Goal: Information Seeking & Learning: Learn about a topic

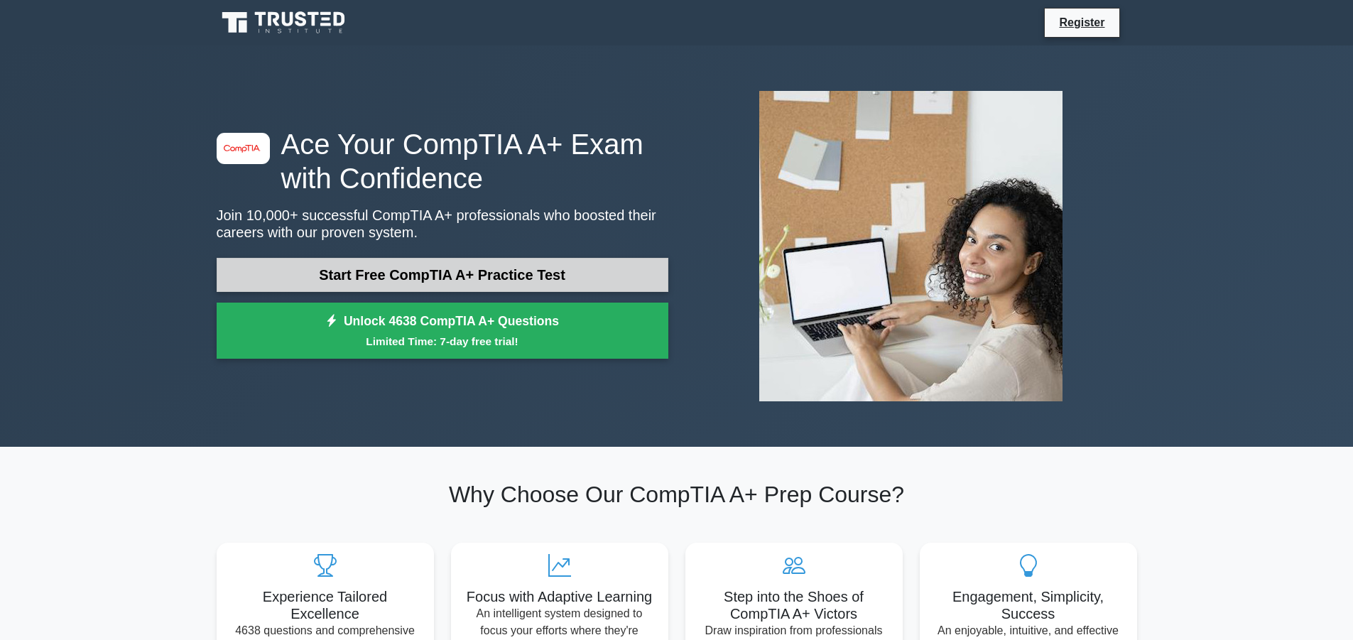
click at [444, 278] on link "Start Free CompTIA A+ Practice Test" at bounding box center [443, 275] width 452 height 34
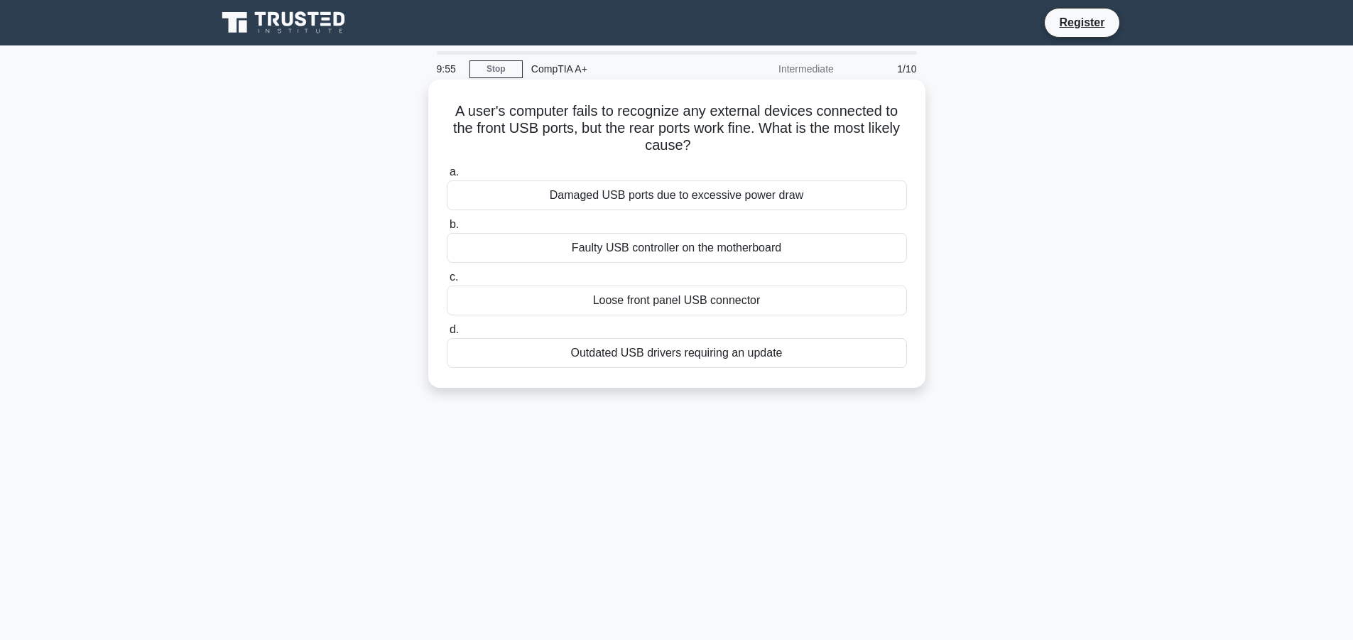
click at [621, 249] on div "Faulty USB controller on the motherboard" at bounding box center [677, 248] width 460 height 30
click at [447, 229] on input "b. Faulty USB controller on the motherboard" at bounding box center [447, 224] width 0 height 9
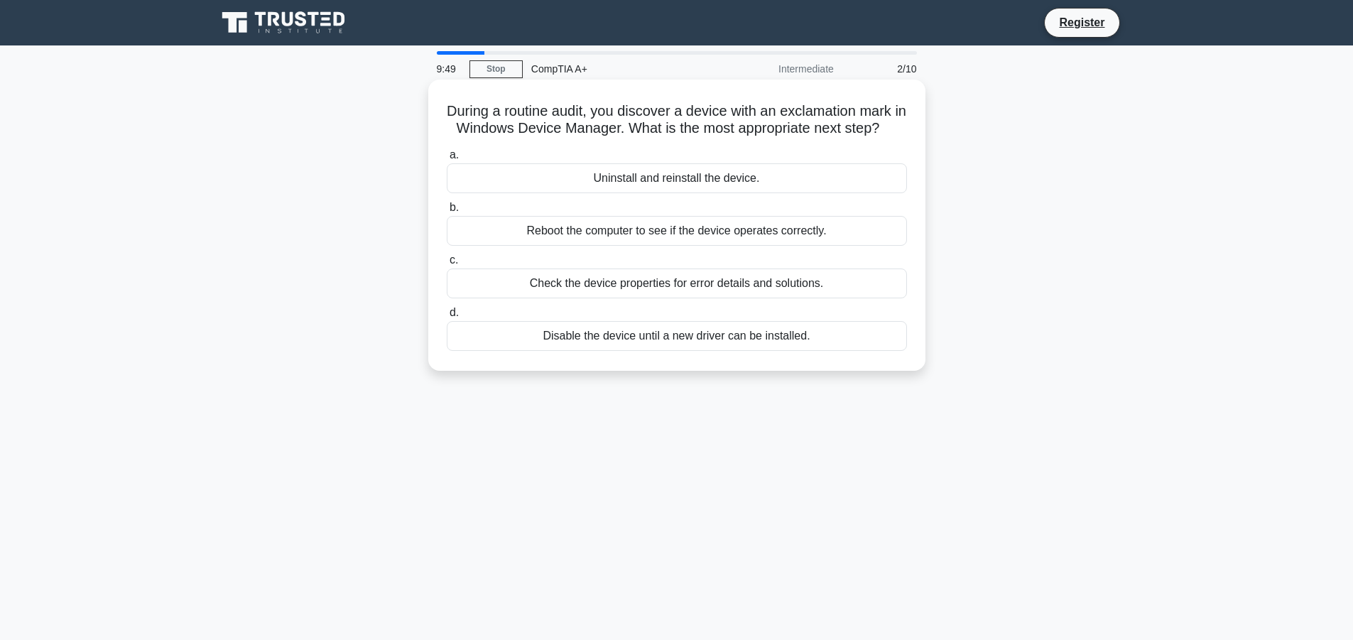
click at [590, 193] on div "Uninstall and reinstall the device." at bounding box center [677, 178] width 460 height 30
click at [447, 160] on input "a. Uninstall and reinstall the device." at bounding box center [447, 155] width 0 height 9
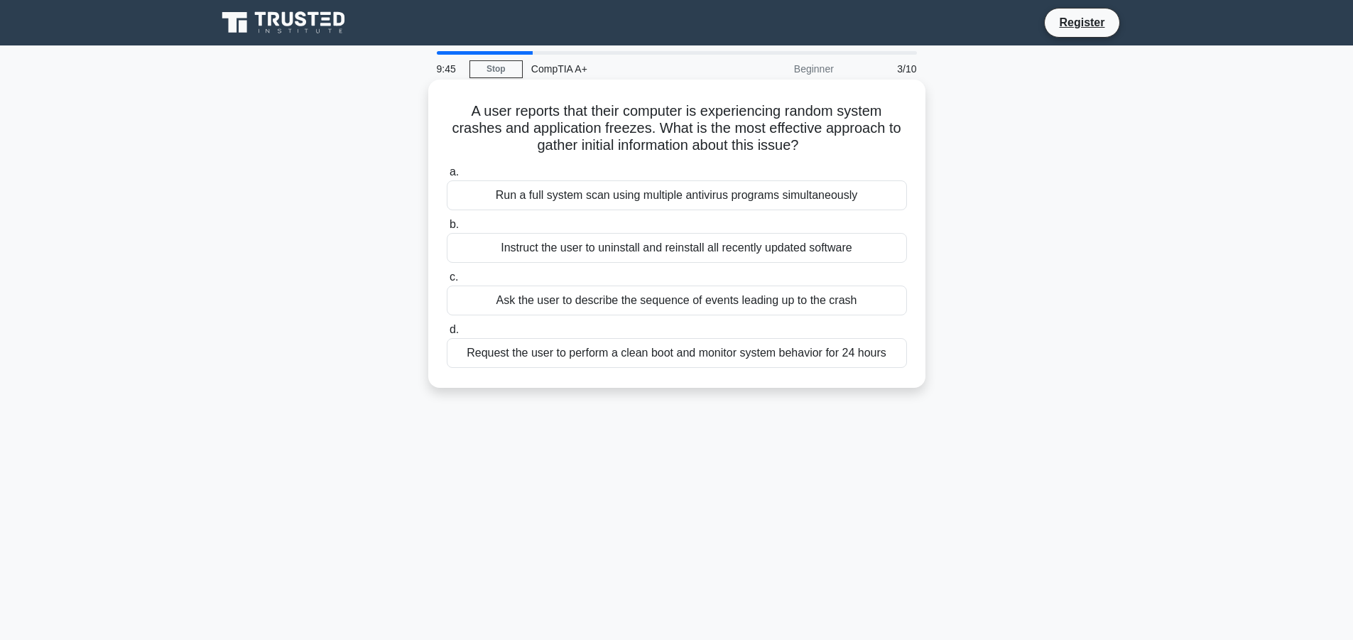
click at [587, 200] on div "Run a full system scan using multiple antivirus programs simultaneously" at bounding box center [677, 195] width 460 height 30
click at [447, 177] on input "a. Run a full system scan using multiple antivirus programs simultaneously" at bounding box center [447, 172] width 0 height 9
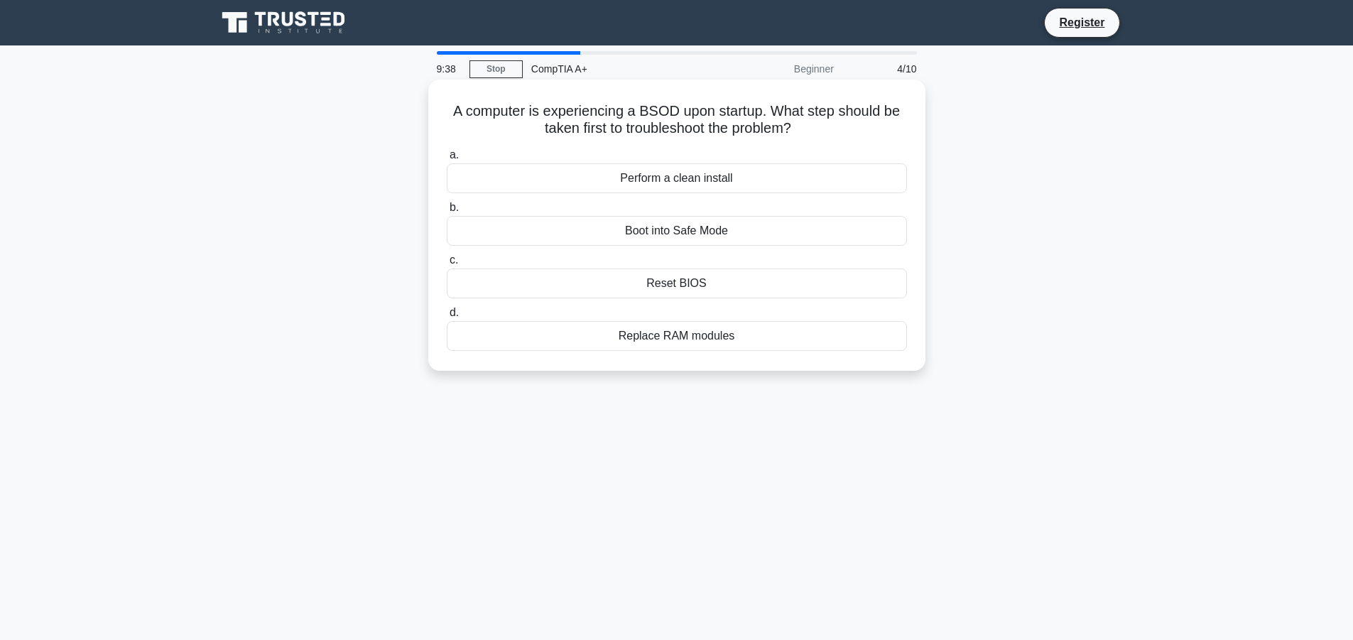
click at [587, 288] on div "Reset BIOS" at bounding box center [677, 283] width 460 height 30
click at [447, 265] on input "c. Reset BIOS" at bounding box center [447, 260] width 0 height 9
click at [656, 332] on div "Socket type" at bounding box center [677, 336] width 460 height 30
click at [447, 317] on input "d. Socket type" at bounding box center [447, 312] width 0 height 9
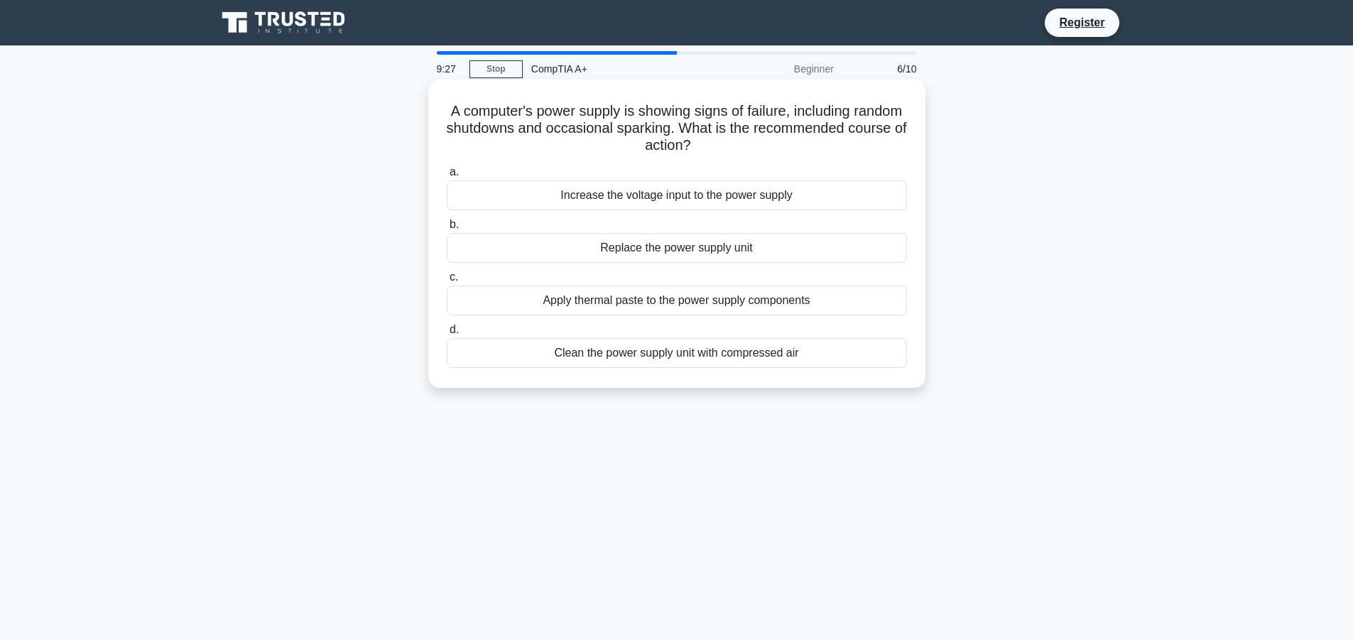
click at [653, 315] on div "Apply thermal paste to the power supply components" at bounding box center [677, 301] width 460 height 30
click at [447, 282] on input "c. Apply thermal paste to the power supply components" at bounding box center [447, 277] width 0 height 9
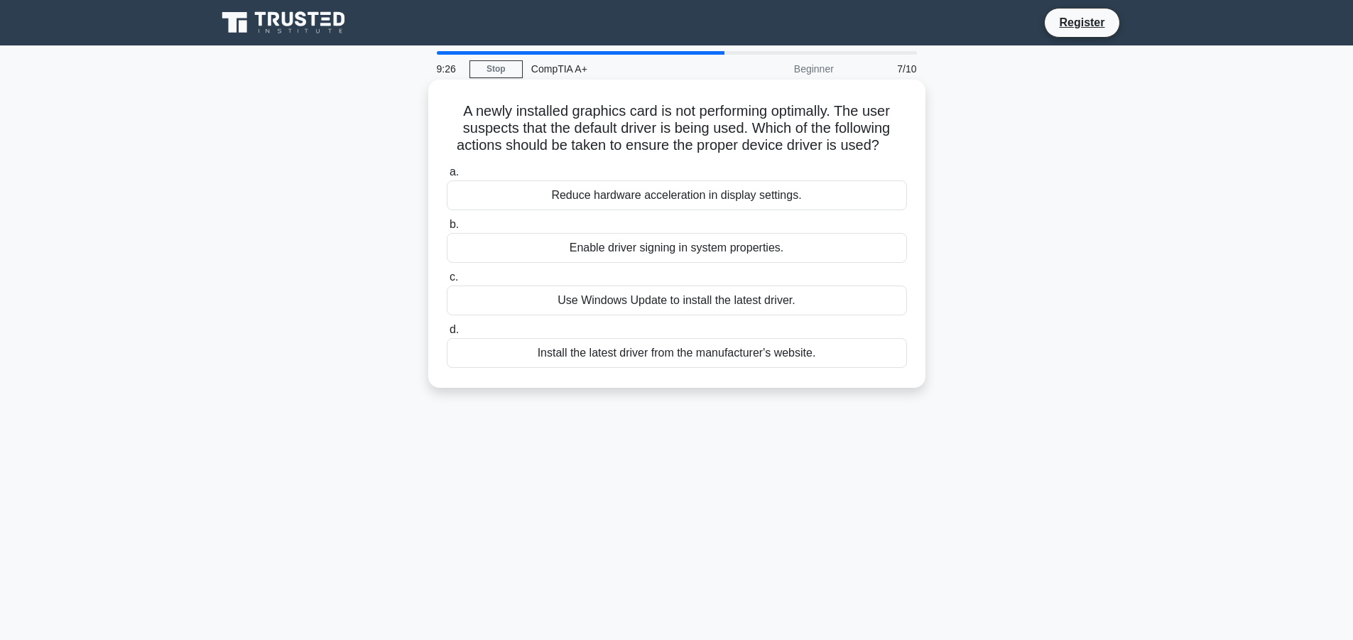
click at [648, 307] on div "Use Windows Update to install the latest driver." at bounding box center [677, 301] width 460 height 30
click at [447, 282] on input "c. Use Windows Update to install the latest driver." at bounding box center [447, 277] width 0 height 9
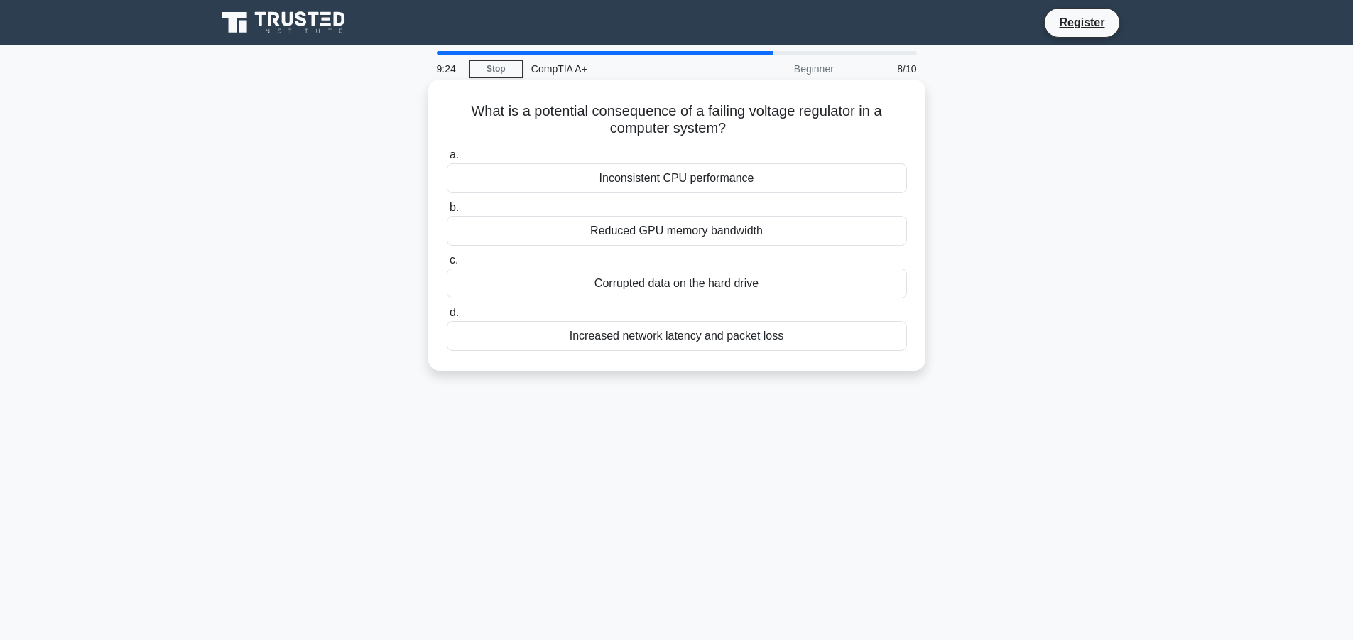
click at [641, 178] on div "Inconsistent CPU performance" at bounding box center [677, 178] width 460 height 30
click at [447, 160] on input "a. Inconsistent CPU performance" at bounding box center [447, 155] width 0 height 9
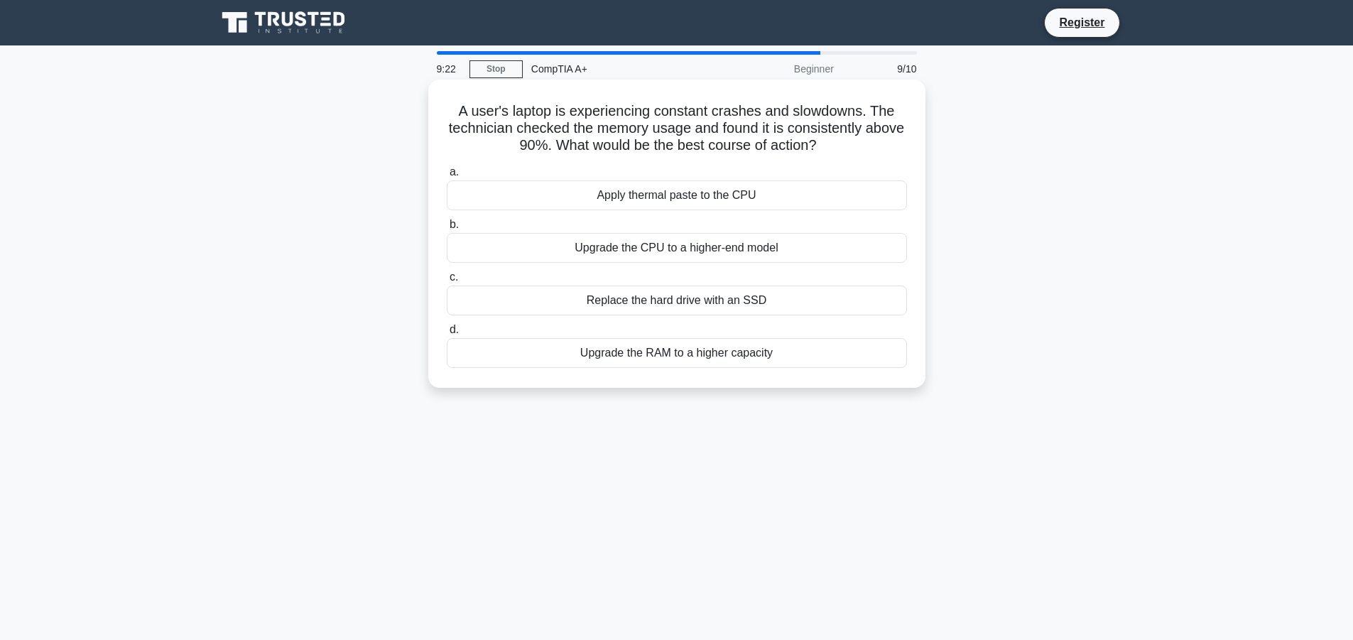
click at [652, 247] on div "Upgrade the CPU to a higher-end model" at bounding box center [677, 248] width 460 height 30
click at [447, 229] on input "b. Upgrade the CPU to a higher-end model" at bounding box center [447, 224] width 0 height 9
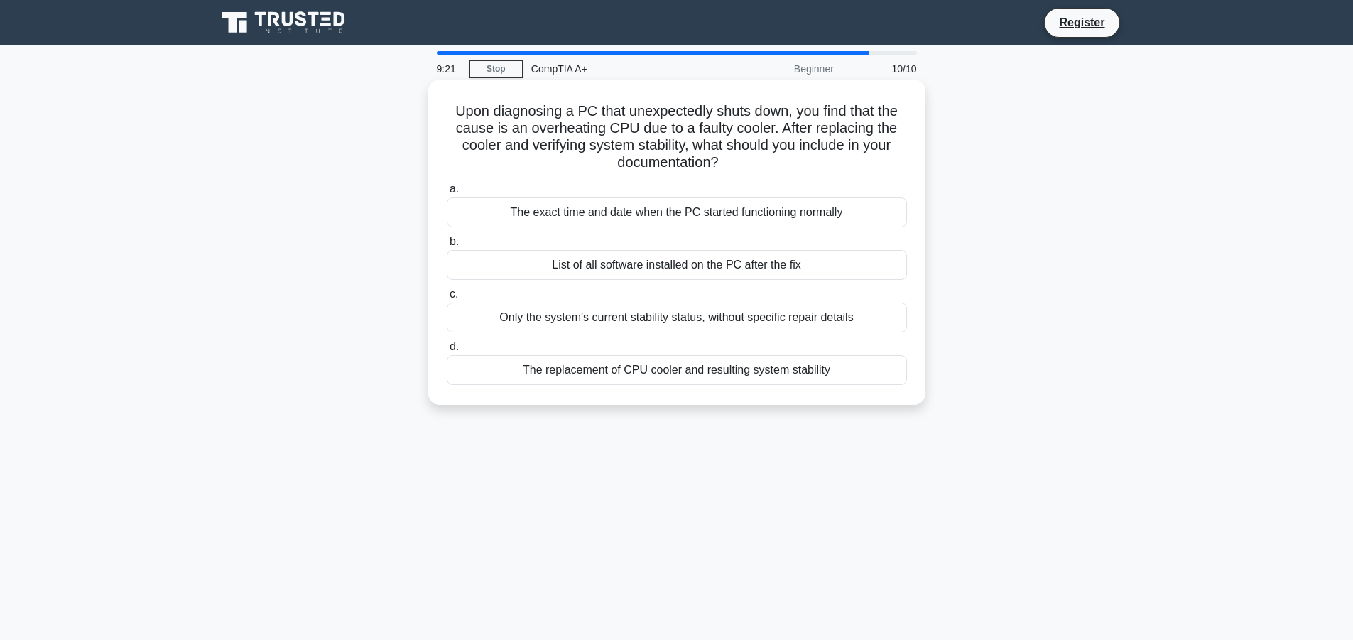
click at [643, 273] on div "List of all software installed on the PC after the fix" at bounding box center [677, 265] width 460 height 30
click at [447, 246] on input "b. List of all software installed on the PC after the fix" at bounding box center [447, 241] width 0 height 9
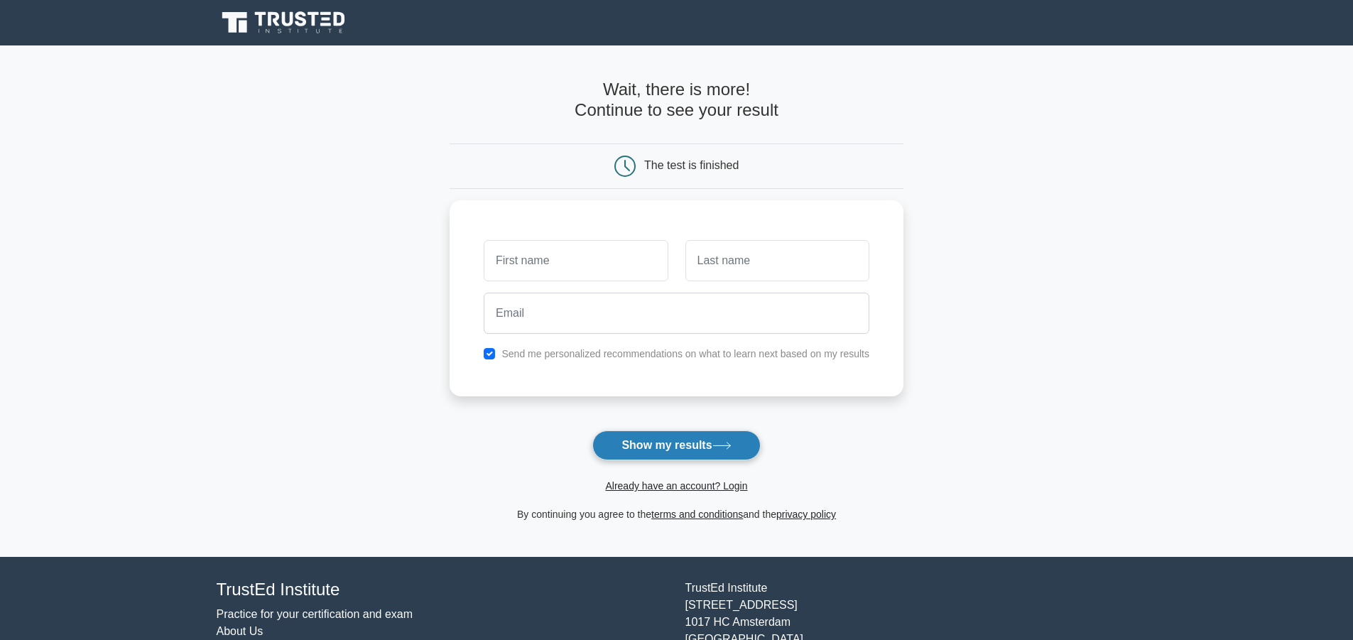
click at [629, 445] on button "Show my results" at bounding box center [676, 445] width 168 height 30
